Goal: Task Accomplishment & Management: Use online tool/utility

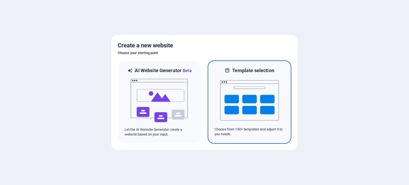
click at [264, 106] on img at bounding box center [249, 100] width 59 height 53
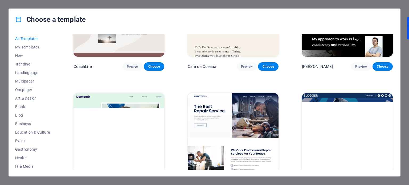
scroll to position [1879, 0]
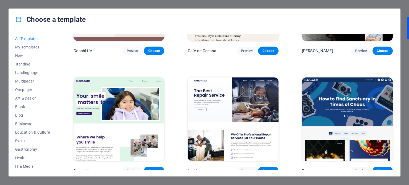
click at [139, 98] on img at bounding box center [118, 119] width 91 height 84
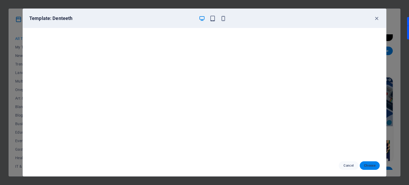
click at [369, 165] on span "Choose" at bounding box center [369, 165] width 11 height 4
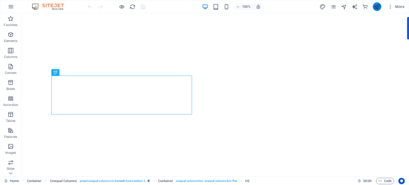
click at [379, 8] on icon "publish" at bounding box center [376, 7] width 6 height 6
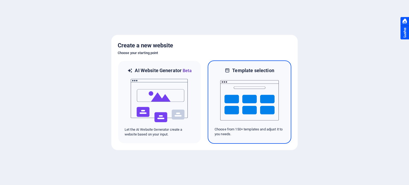
click at [264, 89] on img at bounding box center [249, 100] width 59 height 53
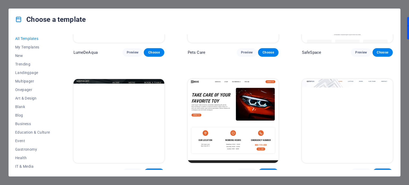
scroll to position [1357, 0]
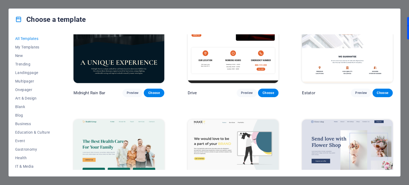
click at [321, 55] on img at bounding box center [347, 41] width 91 height 84
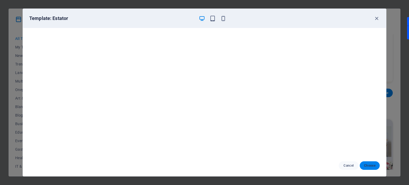
click at [379, 167] on button "Choose" at bounding box center [369, 165] width 20 height 9
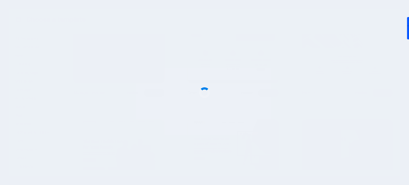
click at [370, 165] on div at bounding box center [204, 92] width 409 height 185
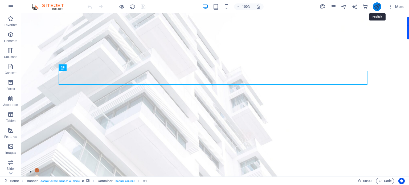
click at [379, 7] on icon "publish" at bounding box center [376, 7] width 6 height 6
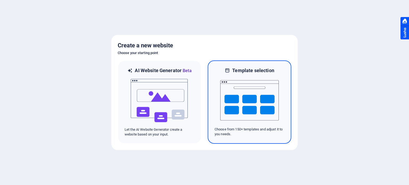
click at [222, 97] on img at bounding box center [249, 100] width 59 height 53
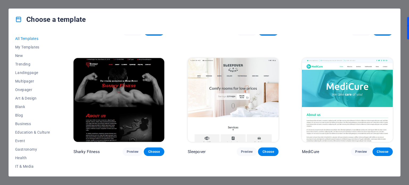
scroll to position [1437, 0]
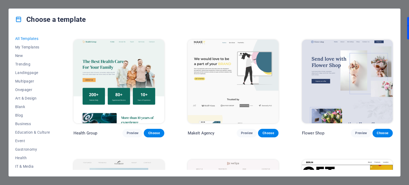
click at [363, 83] on img at bounding box center [347, 82] width 91 height 84
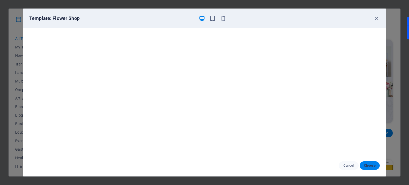
click at [366, 166] on span "Choose" at bounding box center [369, 165] width 11 height 4
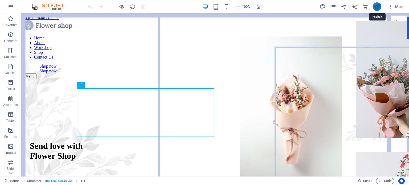
click at [375, 6] on icon "publish" at bounding box center [376, 7] width 6 height 6
